Goal: Navigation & Orientation: Understand site structure

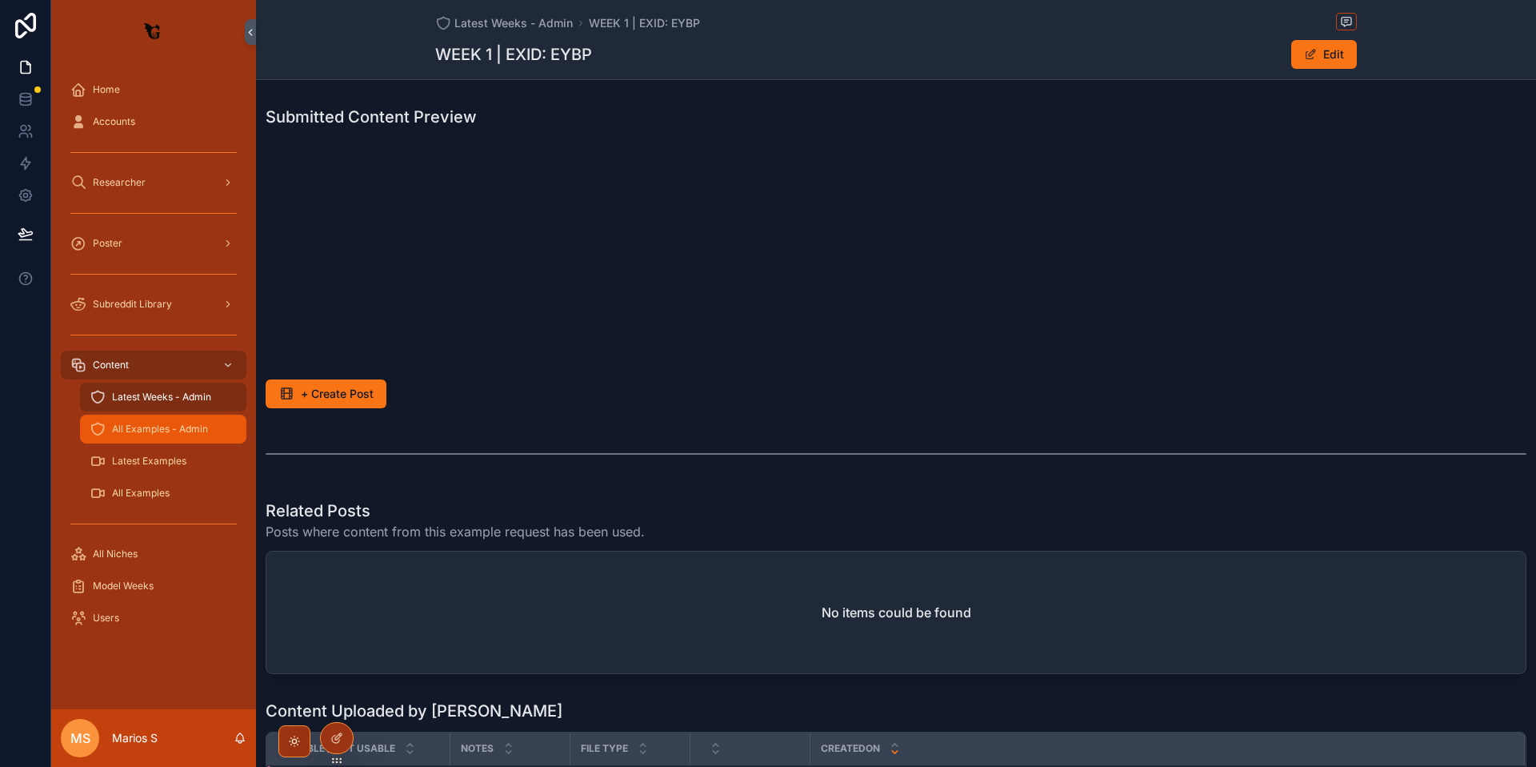
click at [152, 427] on span "All Examples - Admin" at bounding box center [160, 429] width 96 height 13
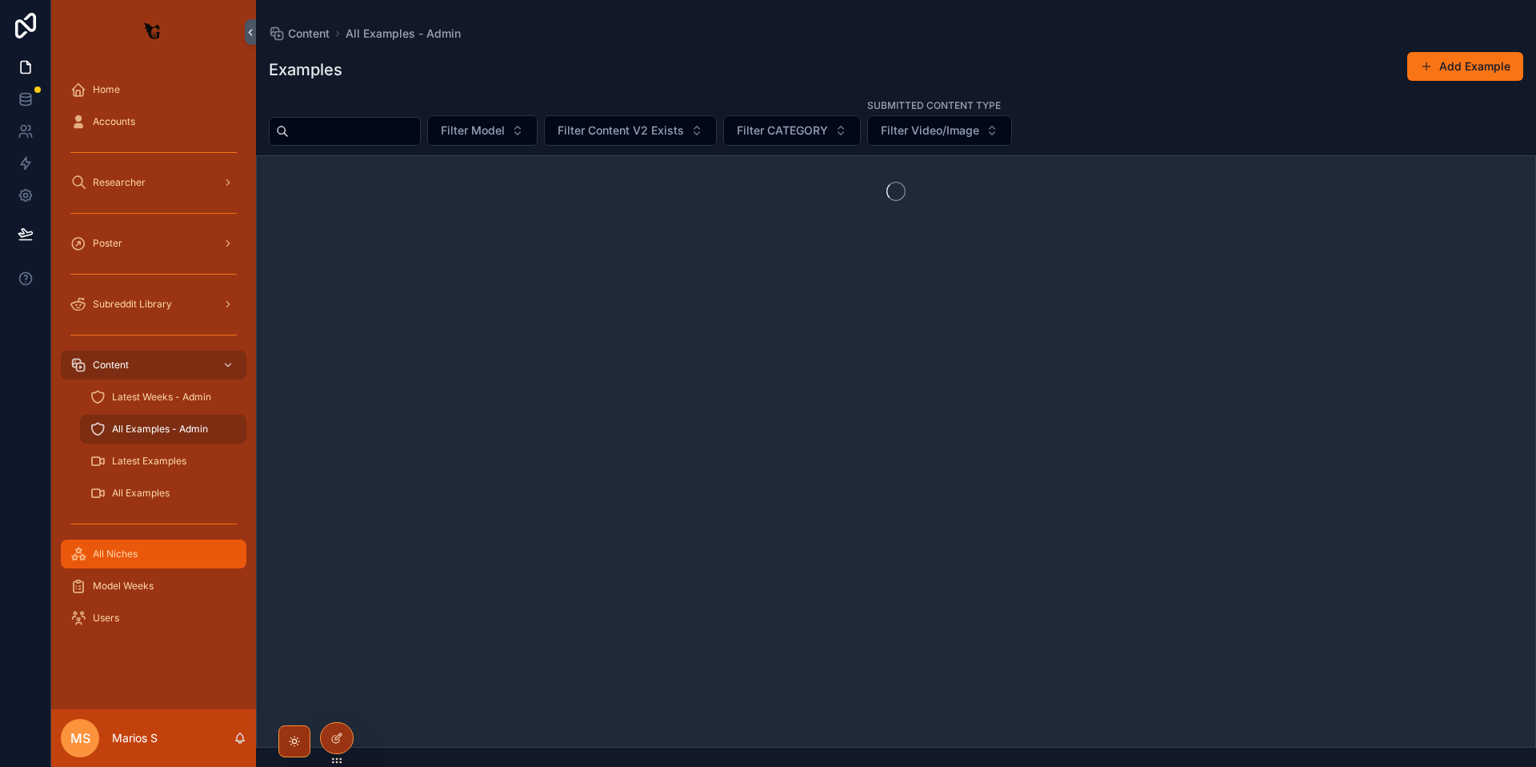
click at [123, 559] on span "All Niches" at bounding box center [115, 553] width 45 height 13
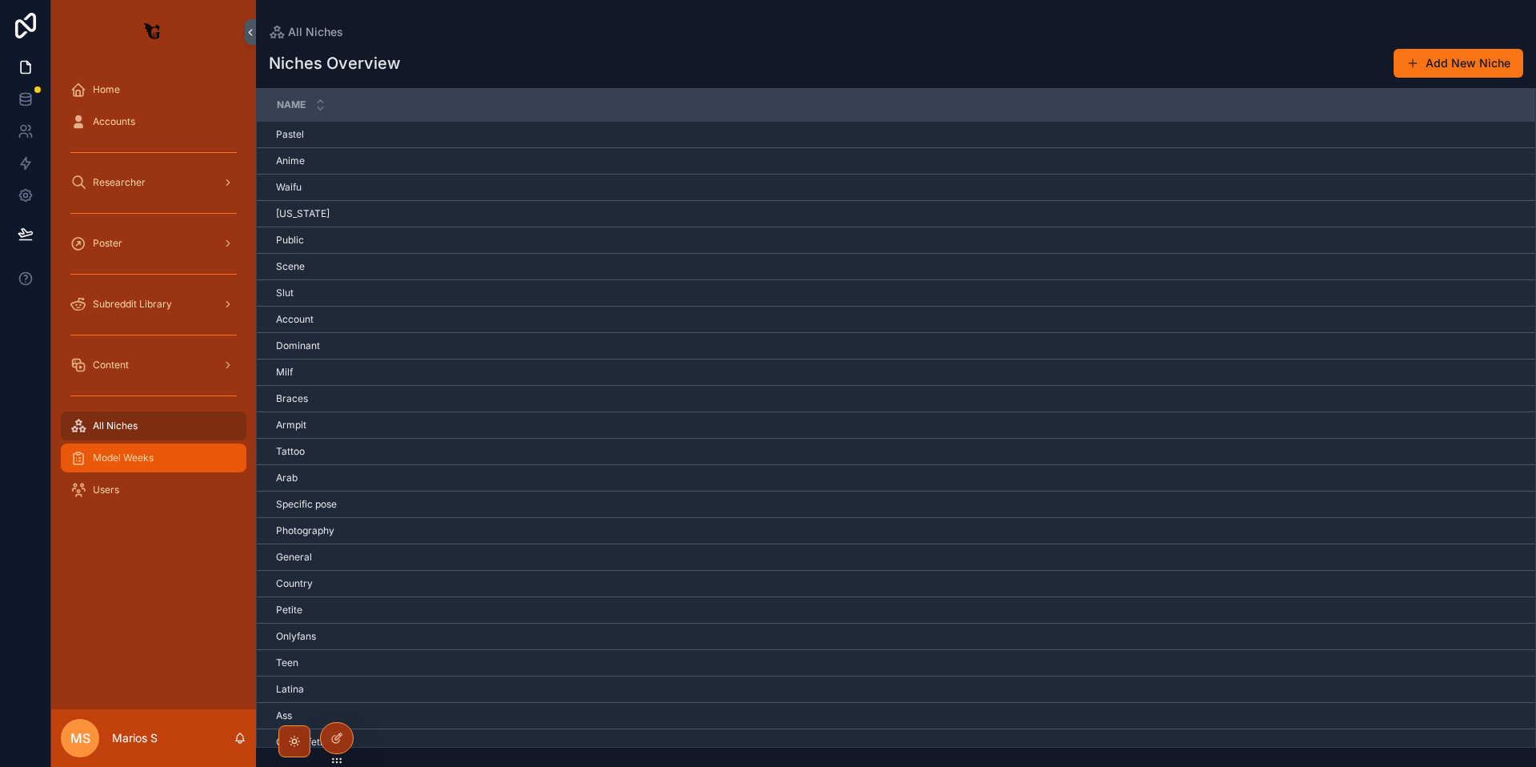
click at [126, 459] on span "Model Weeks" at bounding box center [123, 457] width 61 height 13
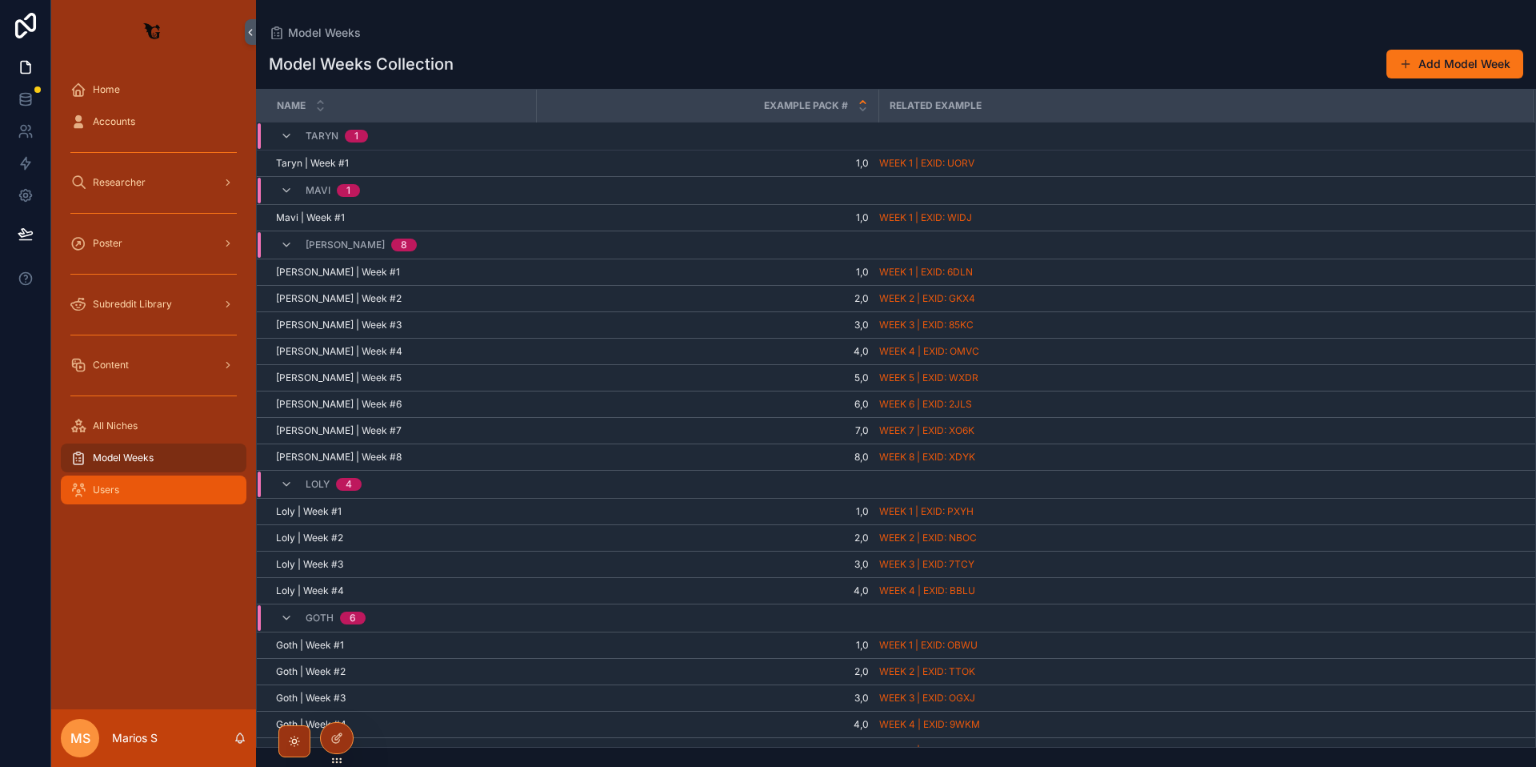
click at [105, 487] on span "Users" at bounding box center [106, 489] width 26 height 13
